Goal: Information Seeking & Learning: Learn about a topic

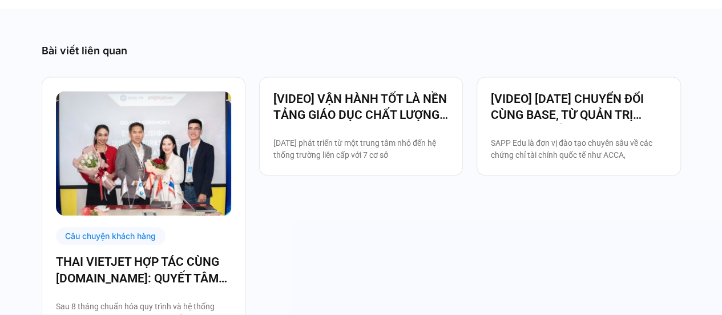
scroll to position [3026, 0]
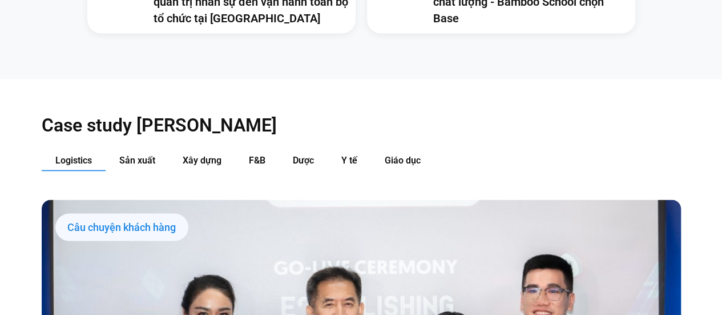
scroll to position [1142, 0]
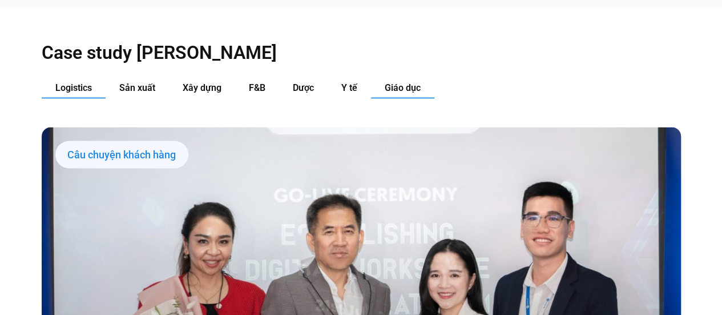
click at [396, 82] on span "Giáo dục" at bounding box center [403, 87] width 36 height 11
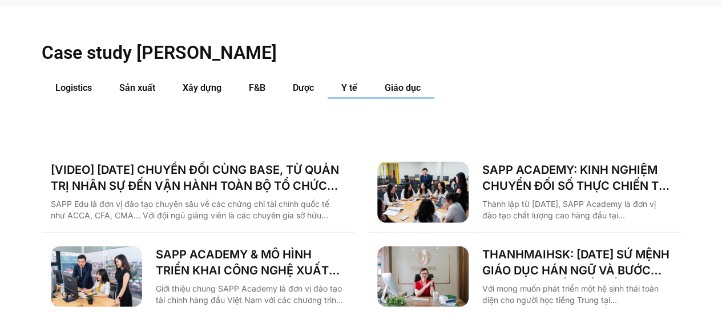
click at [351, 82] on span "Y tế" at bounding box center [349, 87] width 16 height 11
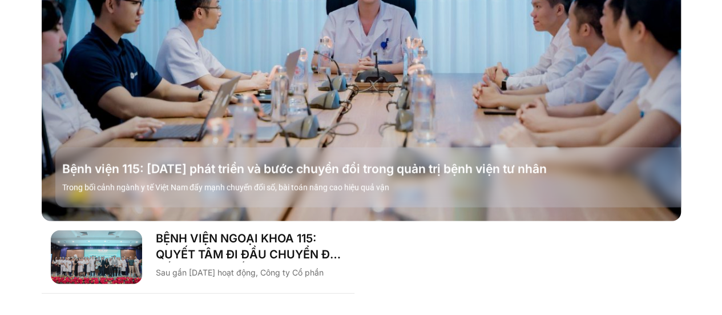
scroll to position [1199, 0]
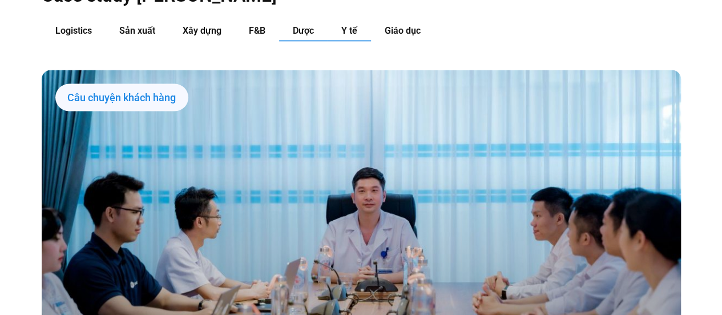
click at [290, 21] on button "Dược" at bounding box center [303, 31] width 49 height 21
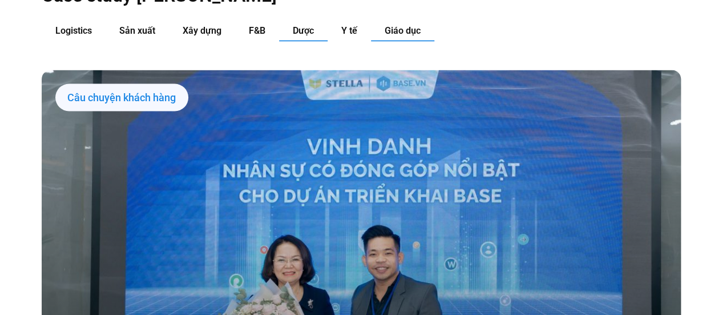
click at [413, 25] on span "Giáo dục" at bounding box center [403, 30] width 36 height 11
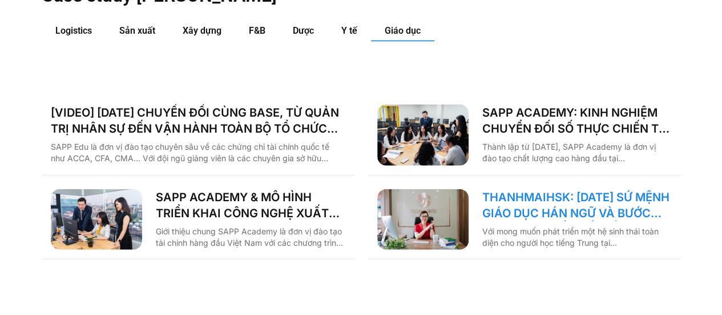
click at [538, 189] on link "THANHMAIHSK: 10 NĂM SỨ MỆNH GIÁO DỤC HÁN NGỮ VÀ BƯỚC NGOẶT CHUYỂN ĐỔI SỐ" at bounding box center [577, 205] width 190 height 32
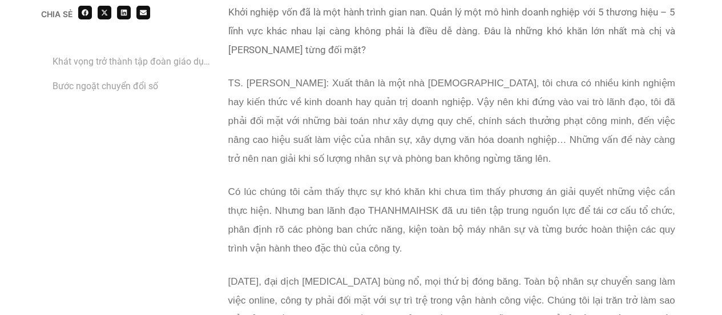
scroll to position [1599, 0]
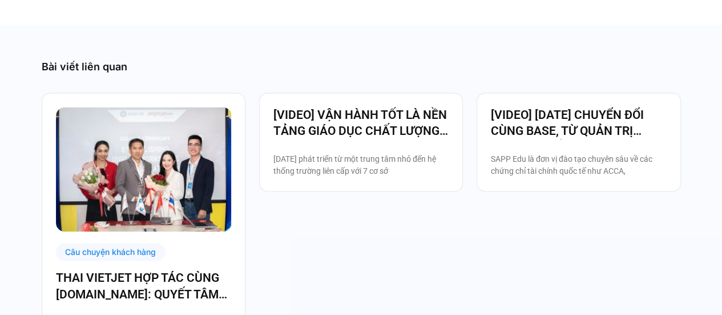
scroll to position [2969, 0]
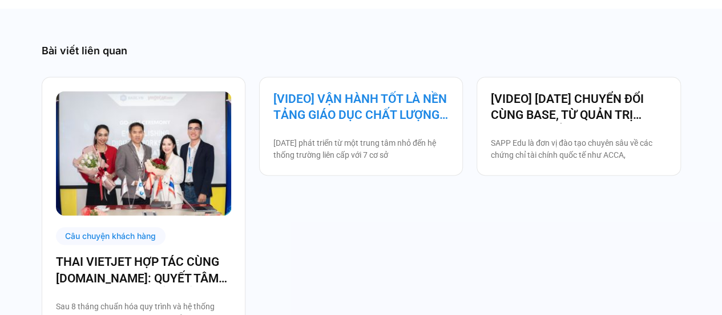
click at [337, 91] on link "[VIDEO] VẬN HÀNH TỐT LÀ NỀN TẢNG GIÁO DỤC CHẤT LƯỢNG – BAMBOO SCHOOL CHỌN BASE" at bounding box center [360, 107] width 175 height 32
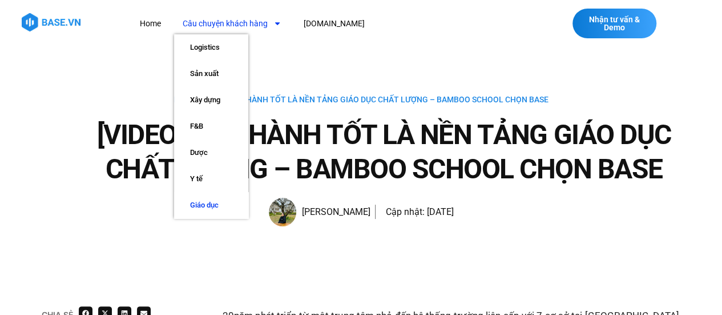
click at [200, 203] on link "Giáo dục" at bounding box center [211, 205] width 74 height 26
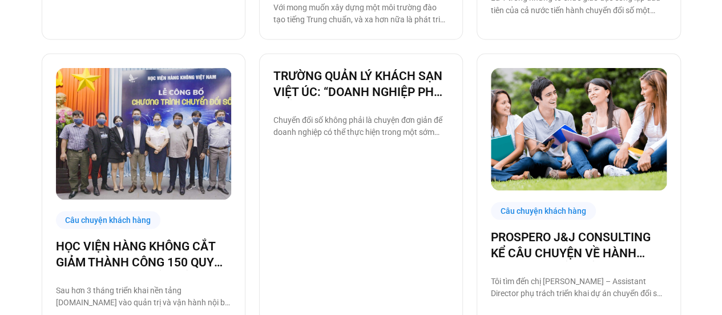
scroll to position [1139, 0]
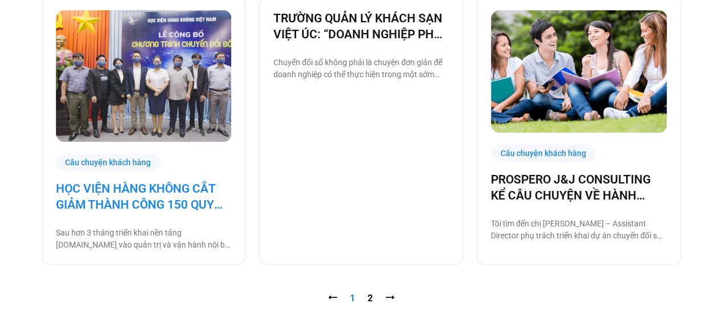
click at [169, 197] on link "HỌC VIỆN HÀNG KHÔNG CẮT GIẢM THÀNH CÔNG 150 QUY TRÌNH NHỜ CHUYỂN ĐỔI SỐ" at bounding box center [143, 196] width 175 height 32
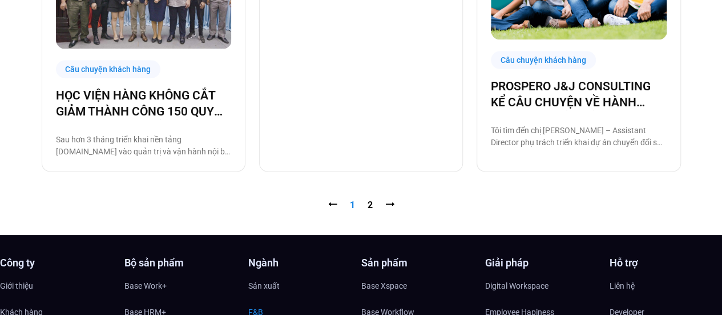
scroll to position [1365, 0]
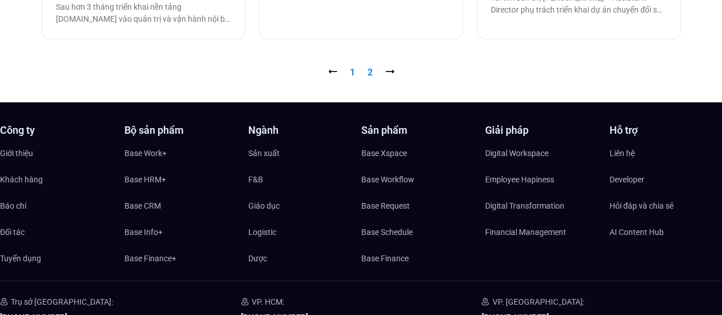
click at [371, 69] on link "Trang 2" at bounding box center [370, 72] width 5 height 11
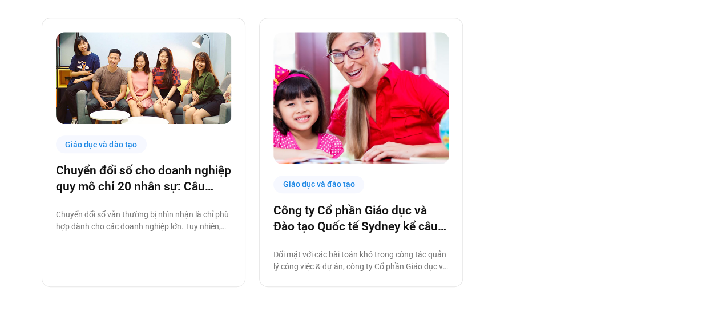
scroll to position [285, 0]
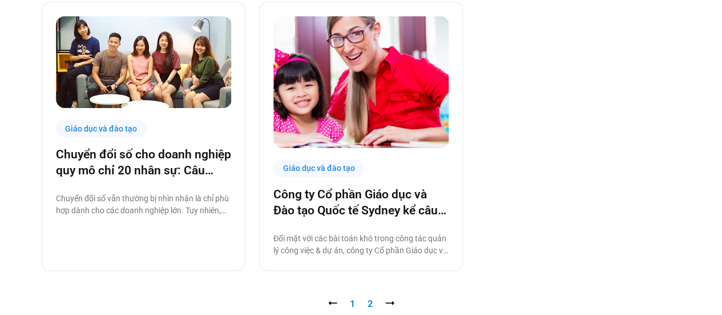
click at [350, 299] on link "Trang 1" at bounding box center [352, 303] width 5 height 11
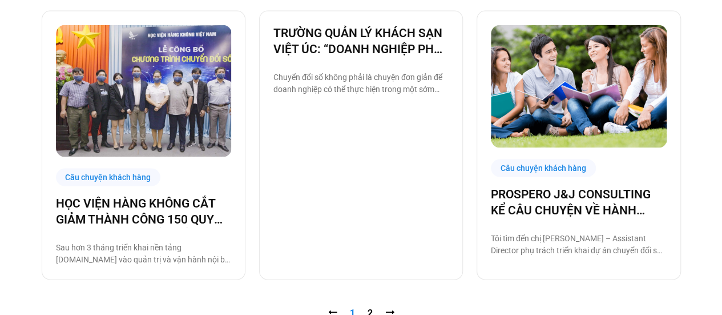
scroll to position [1142, 0]
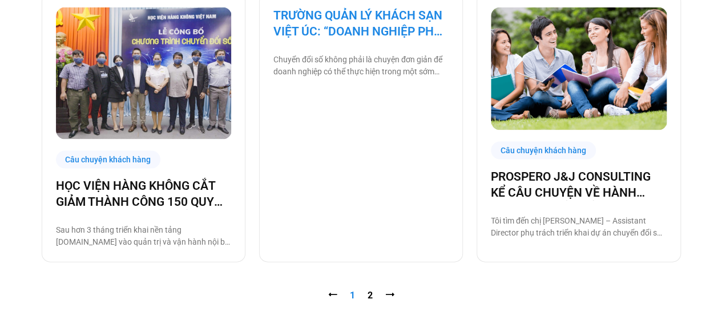
click at [384, 34] on link "TRƯỜNG QUẢN LÝ KHÁCH SẠN VIỆT ÚC: “DOANH NGHIỆP PHẢI HIỂU RÕ MÌNH TRƯỚC KHI THỰ…" at bounding box center [360, 23] width 175 height 32
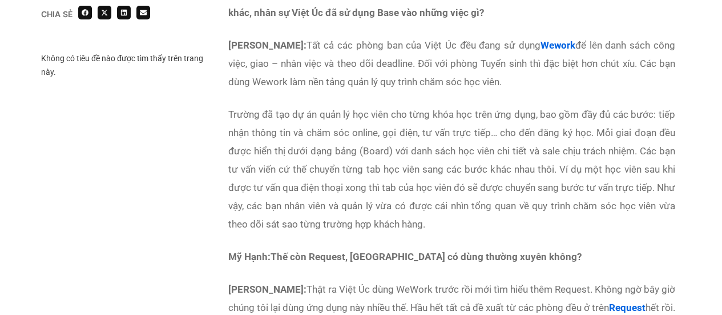
scroll to position [1827, 0]
